Goal: Task Accomplishment & Management: Use online tool/utility

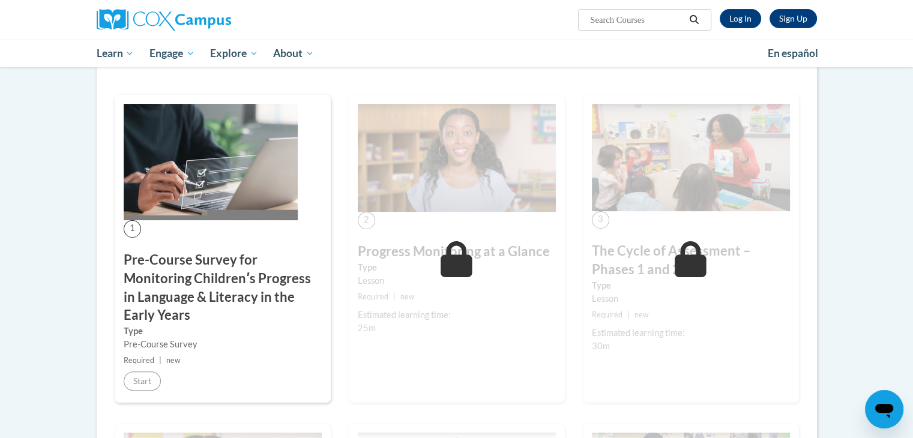
scroll to position [209, 0]
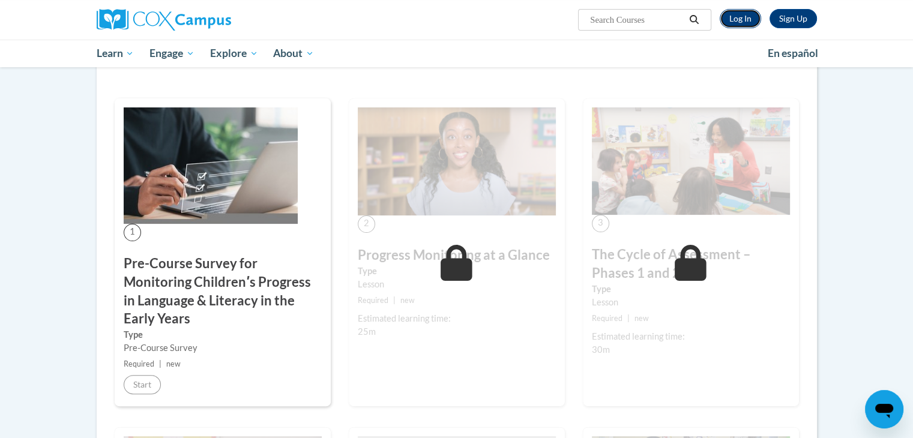
click at [741, 15] on link "Log In" at bounding box center [740, 18] width 41 height 19
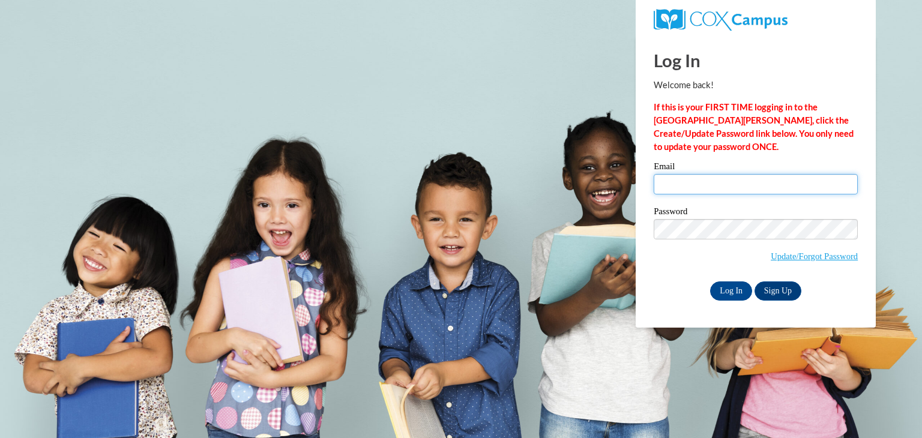
click at [708, 187] on input "Email" at bounding box center [756, 184] width 204 height 20
type input "kameshad1995@gmail.com"
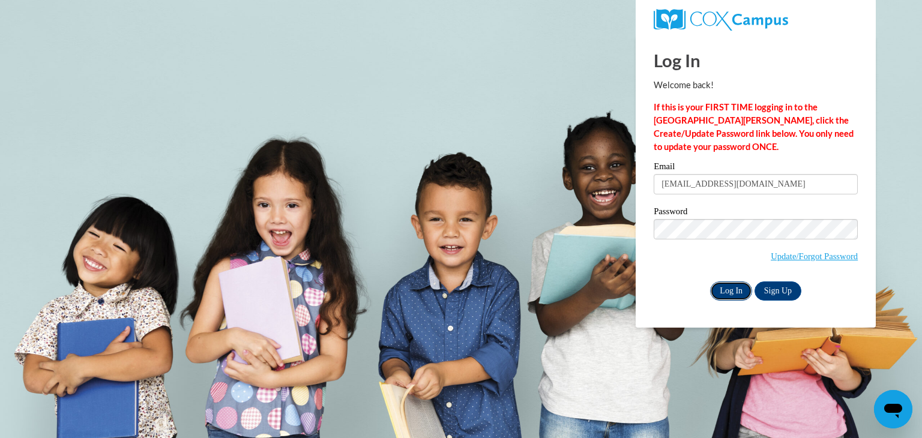
click at [736, 292] on input "Log In" at bounding box center [731, 290] width 42 height 19
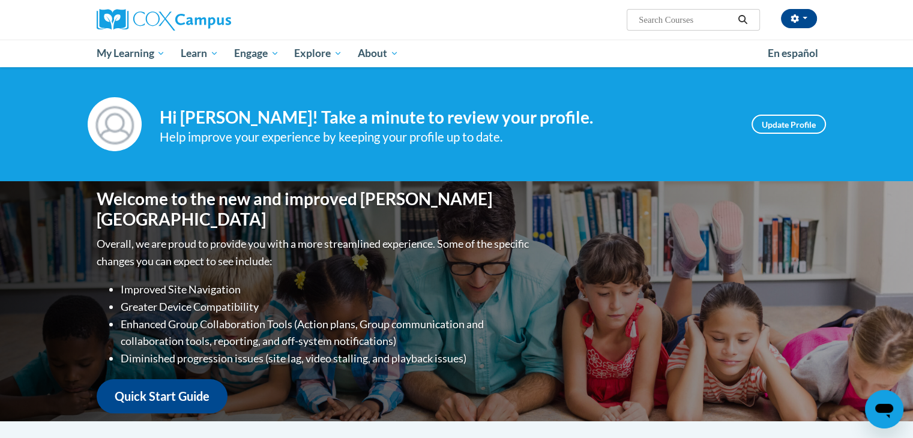
drag, startPoint x: 701, startPoint y: 243, endPoint x: 640, endPoint y: 242, distance: 61.2
click at [640, 242] on div "Welcome to the new and improved Cox Campus Overall, we are proud to provide you…" at bounding box center [457, 301] width 756 height 240
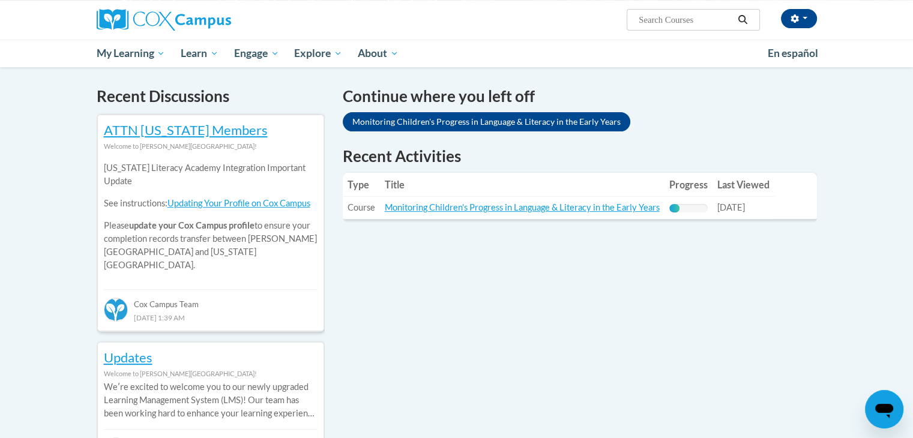
scroll to position [358, 0]
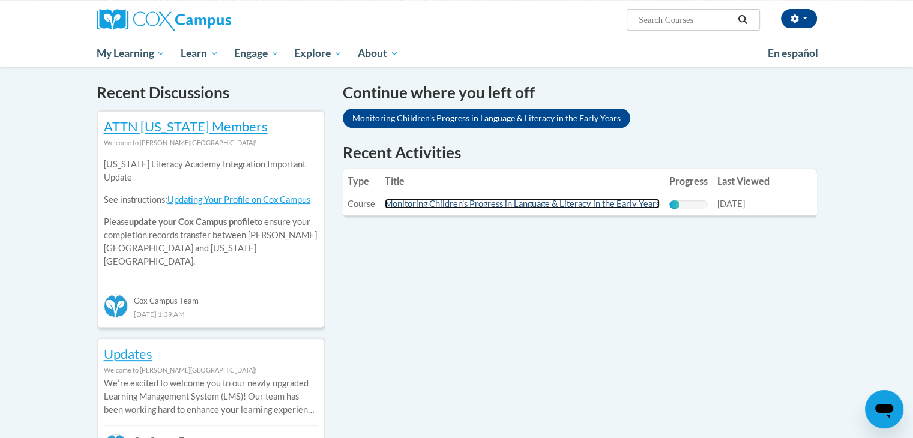
click at [633, 203] on link "Monitoring Children's Progress in Language & Literacy in the Early Years" at bounding box center [522, 204] width 275 height 10
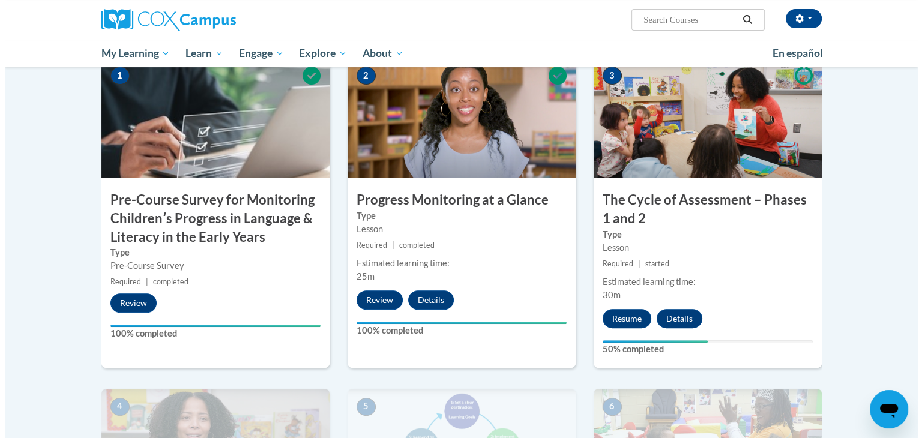
scroll to position [287, 0]
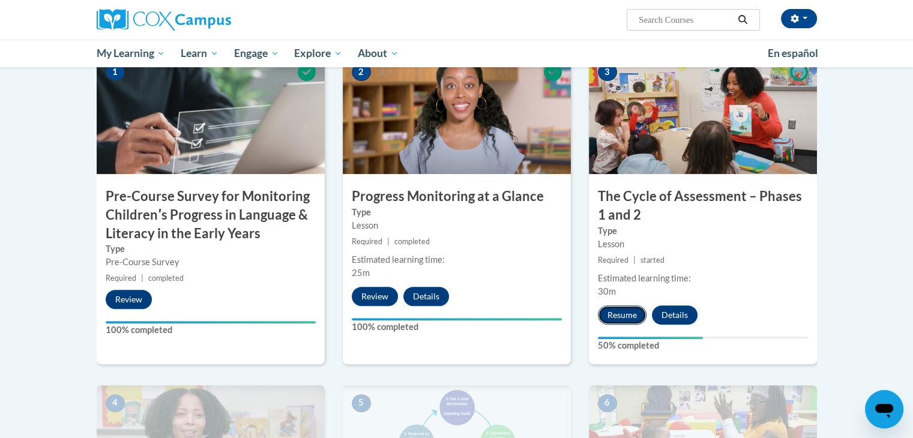
click at [616, 310] on button "Resume" at bounding box center [622, 314] width 49 height 19
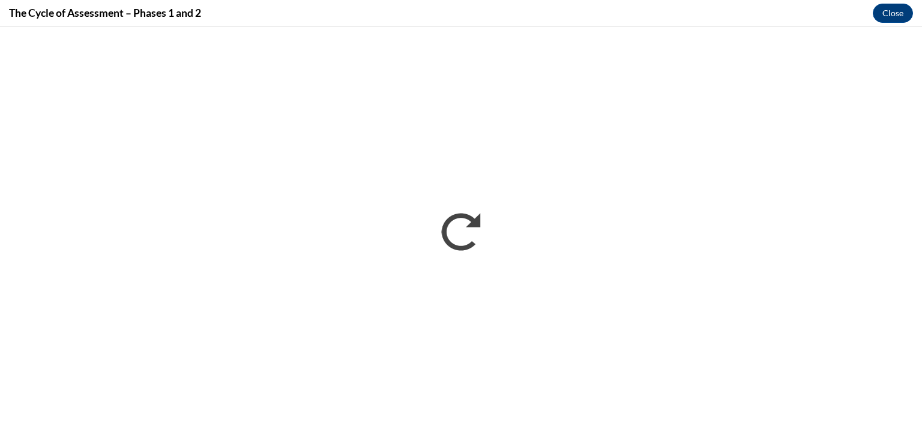
scroll to position [0, 0]
